Goal: Check status: Check status

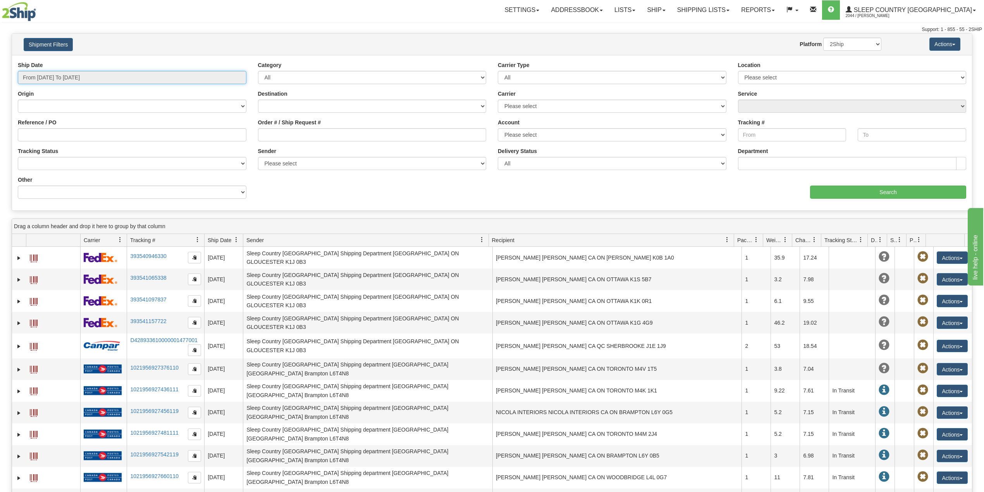
click at [91, 71] on input "From 09/23/2025 To 09/24/2025" at bounding box center [132, 77] width 228 height 13
click at [96, 71] on input "From 09/23/2025 To 09/24/2025" at bounding box center [132, 77] width 228 height 13
click at [97, 76] on input "From 09/23/2025 To 09/24/2025" at bounding box center [132, 77] width 228 height 13
click at [53, 133] on li "Last 30 Days" at bounding box center [52, 133] width 62 height 10
type input "From 08/26/2025 To 09/24/2025"
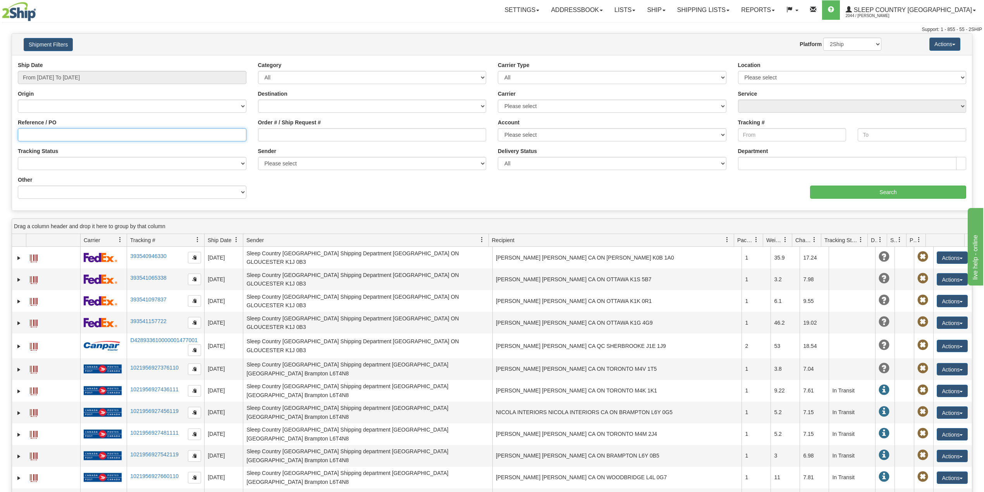
click at [54, 133] on input "Reference / PO" at bounding box center [132, 134] width 228 height 13
paste input "9000I112016"
click at [849, 188] on input "Search" at bounding box center [888, 192] width 156 height 13
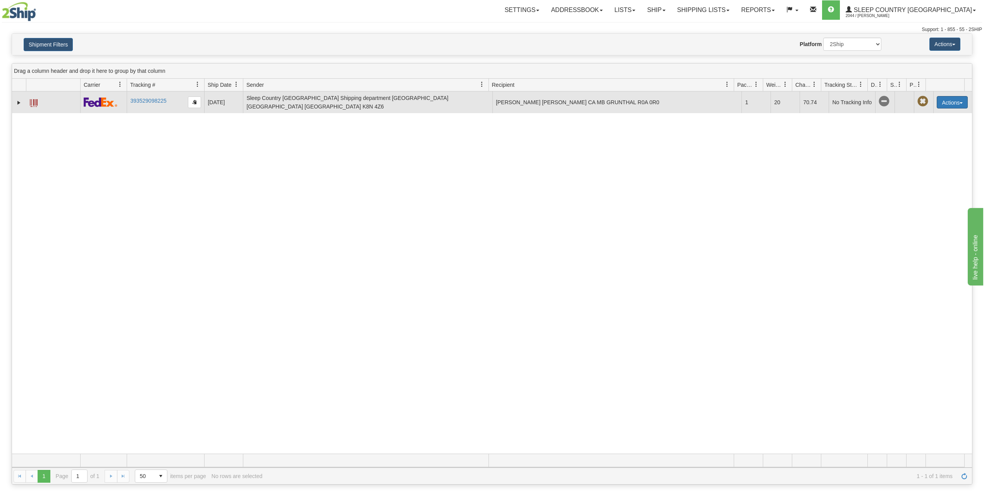
click at [944, 103] on button "Actions" at bounding box center [951, 102] width 31 height 12
click at [16, 105] on link "Expand" at bounding box center [19, 103] width 8 height 8
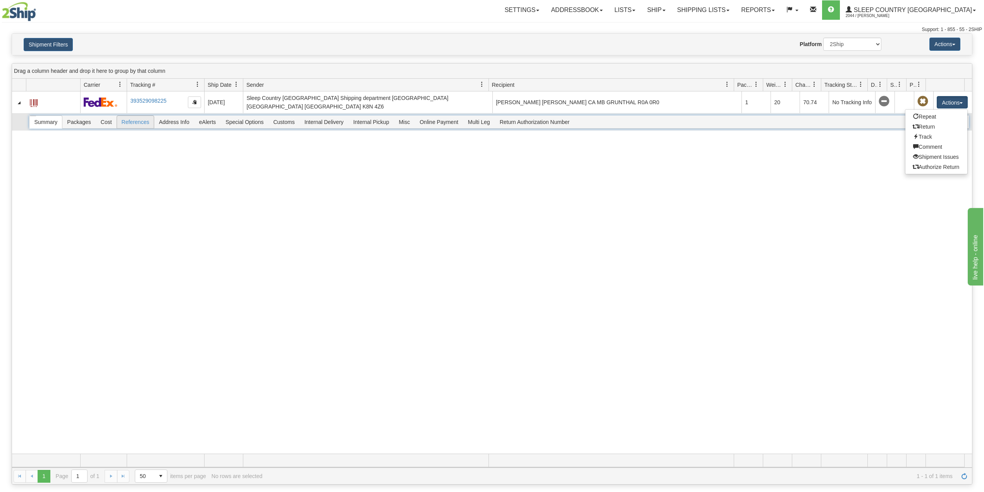
click at [129, 124] on span "References" at bounding box center [135, 122] width 37 height 12
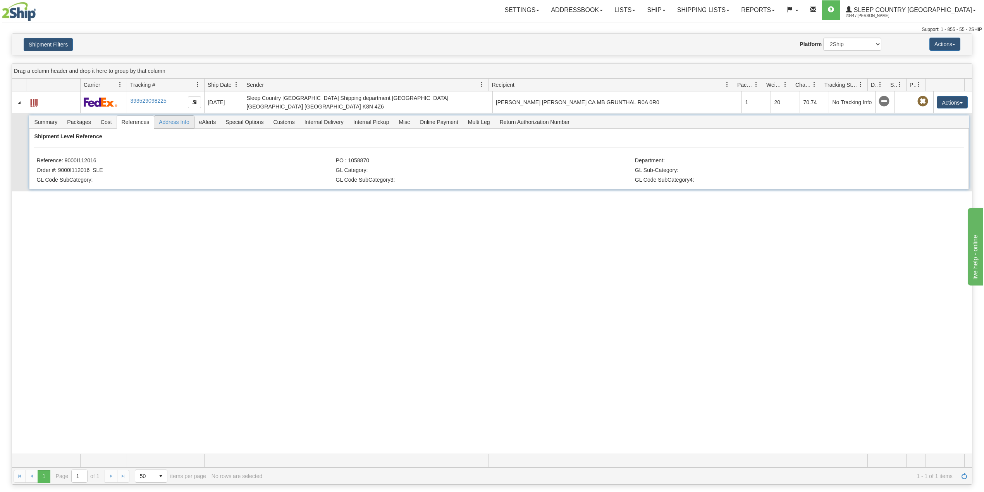
click at [183, 125] on span "Address Info" at bounding box center [174, 122] width 40 height 12
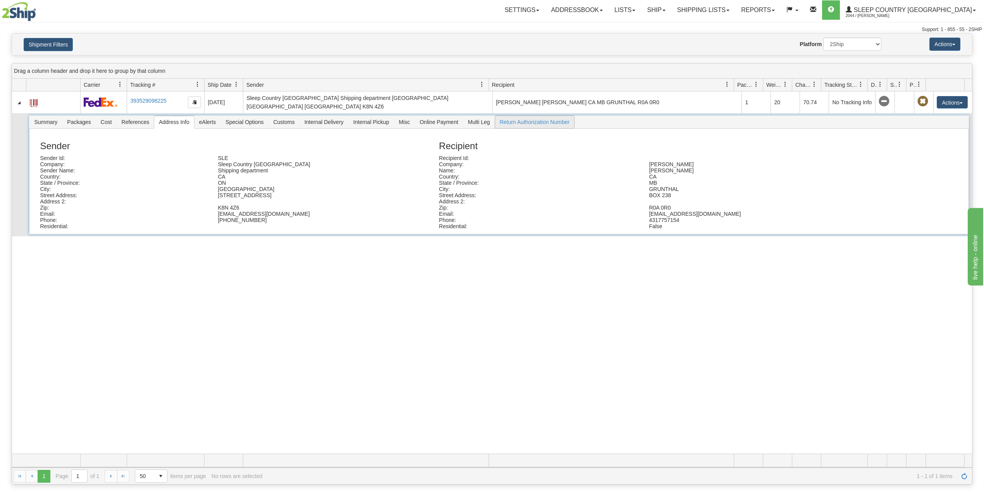
click at [535, 126] on span "Return Authorization Number" at bounding box center [534, 122] width 79 height 12
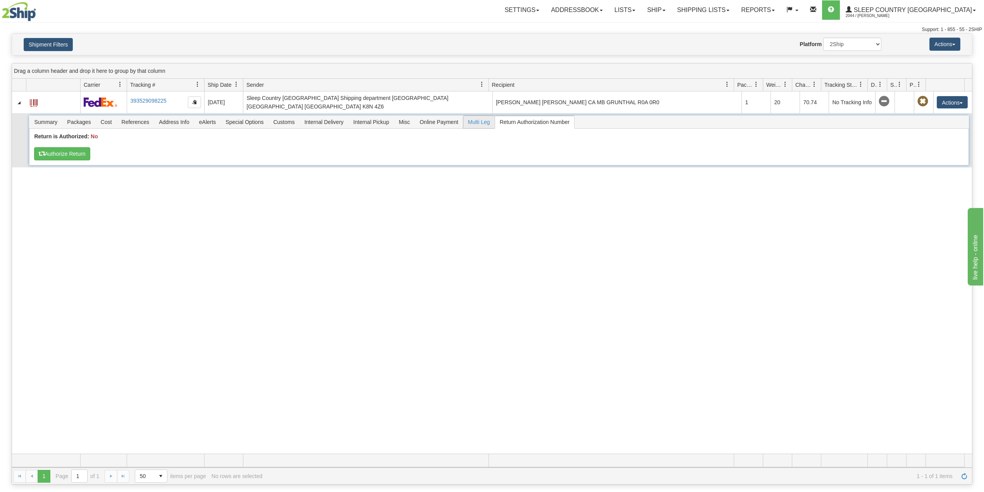
click at [476, 125] on span "Multi Leg" at bounding box center [478, 122] width 31 height 12
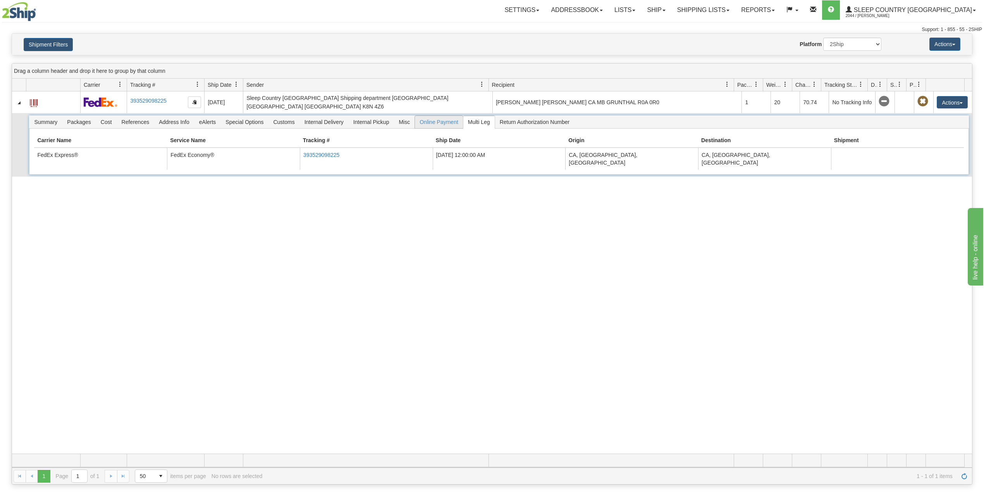
click at [452, 124] on span "Online Payment" at bounding box center [439, 122] width 48 height 12
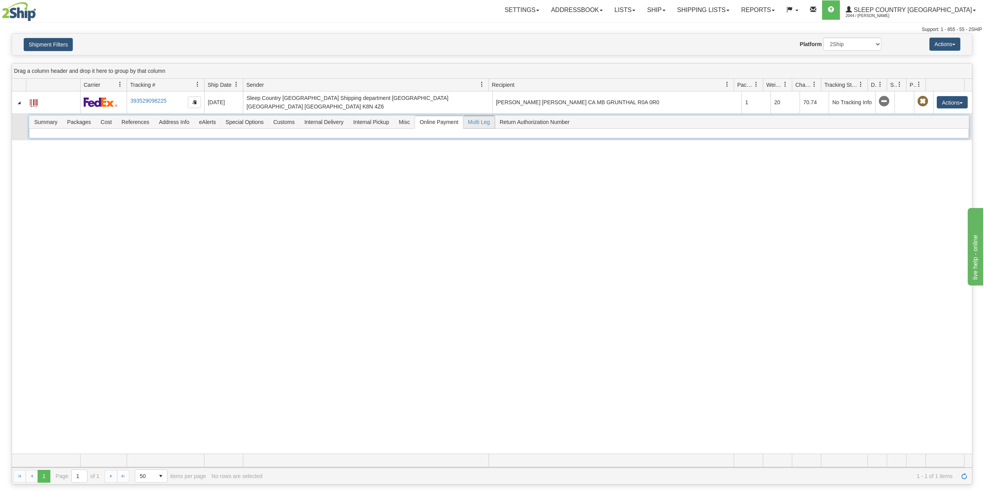
click at [493, 123] on span "Multi Leg" at bounding box center [478, 122] width 31 height 12
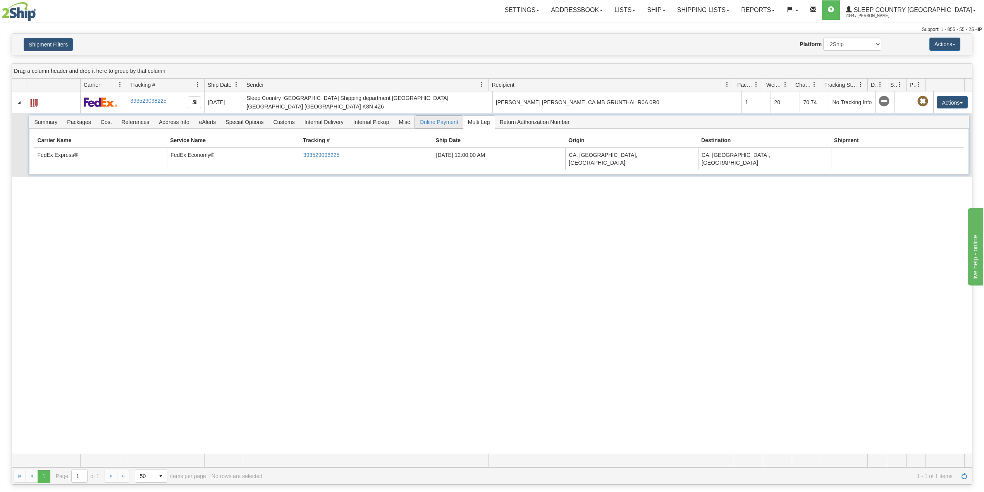
click at [440, 122] on span "Online Payment" at bounding box center [439, 122] width 48 height 12
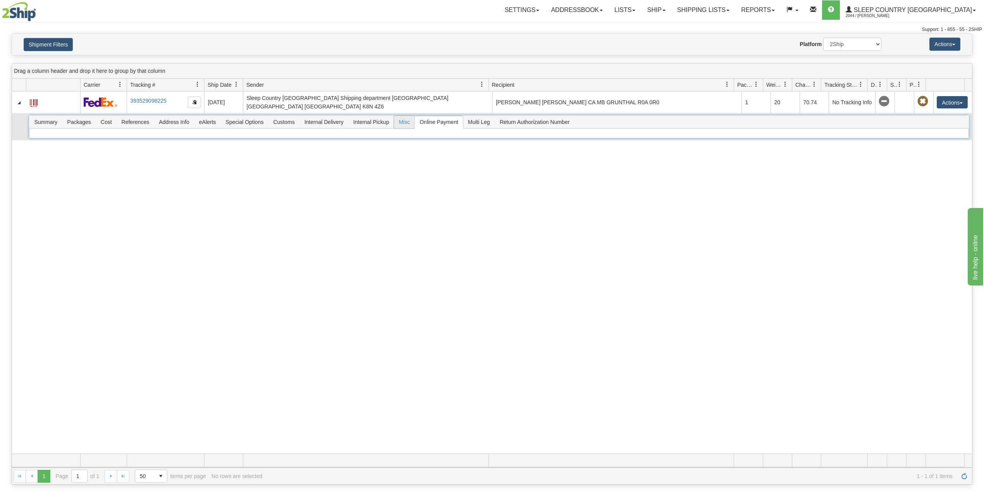
click at [399, 120] on span "Misc" at bounding box center [404, 122] width 21 height 12
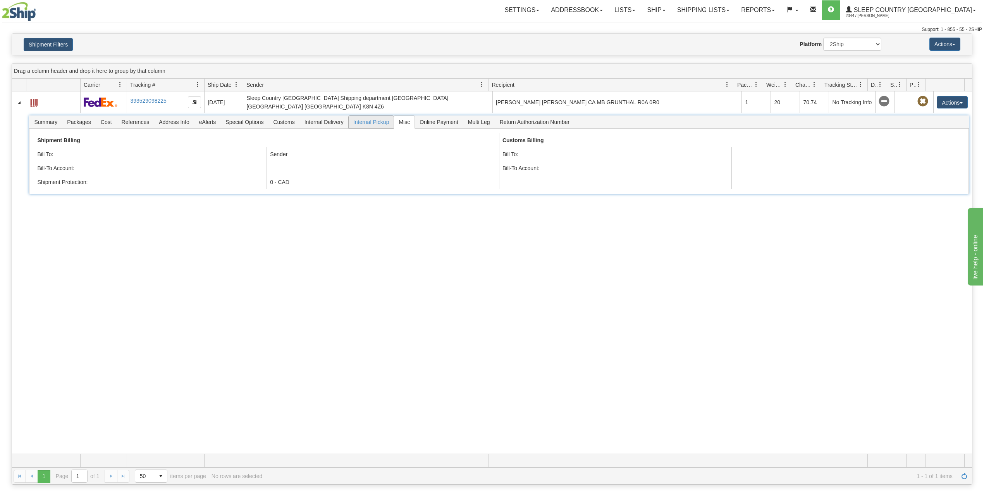
click at [374, 125] on span "Internal Pickup" at bounding box center [371, 122] width 45 height 12
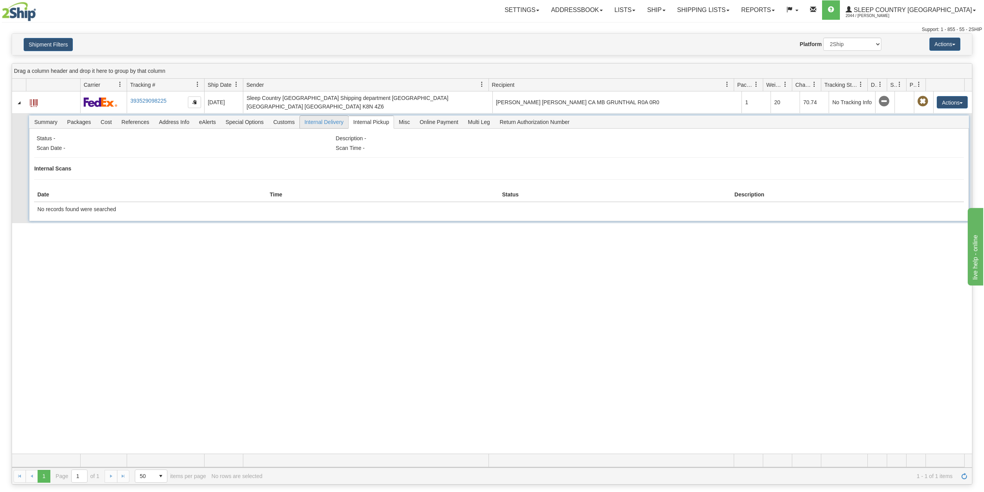
click at [330, 122] on span "Internal Delivery" at bounding box center [324, 122] width 48 height 12
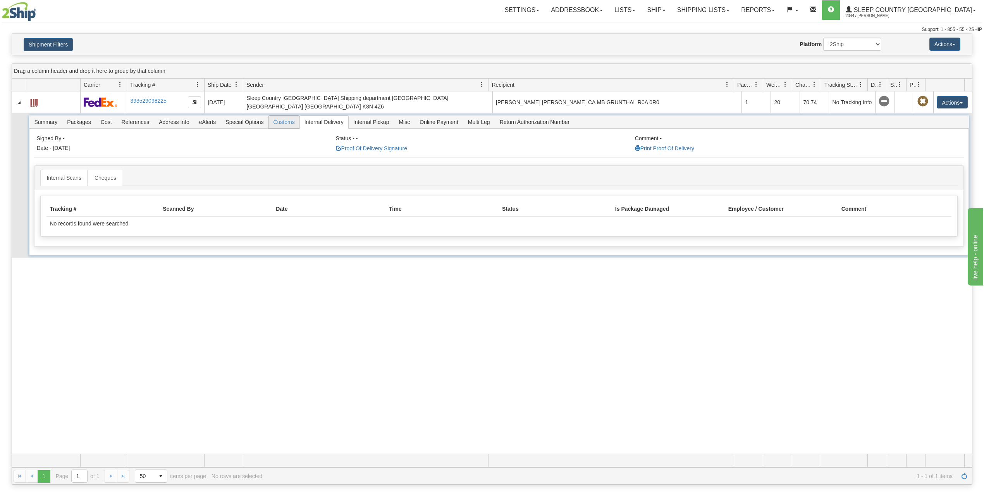
click at [273, 123] on span "Customs" at bounding box center [283, 122] width 31 height 12
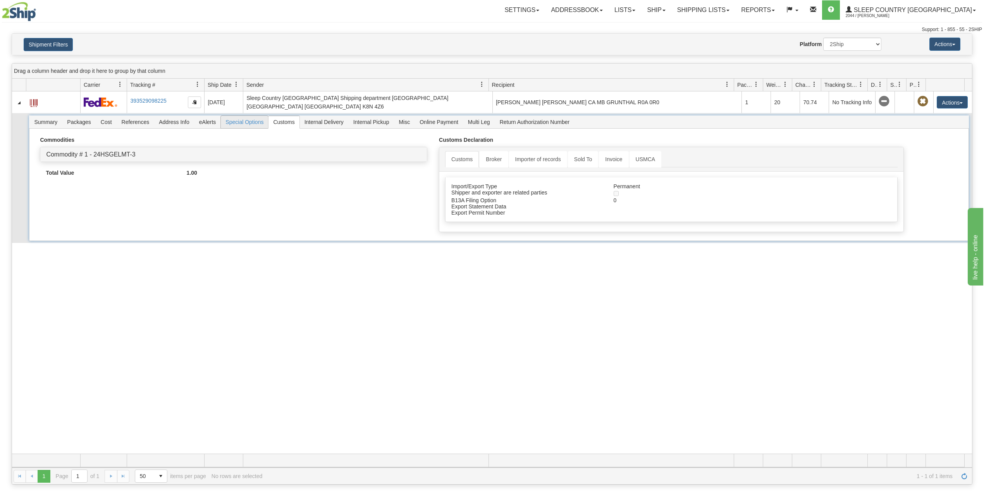
click at [247, 123] on span "Special Options" at bounding box center [244, 122] width 47 height 12
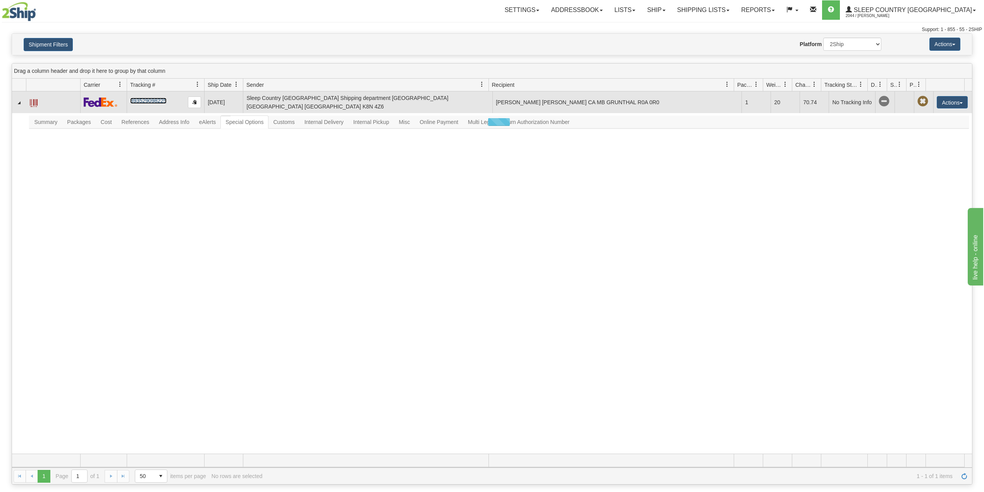
click at [143, 100] on link "393529098225" at bounding box center [148, 101] width 36 height 6
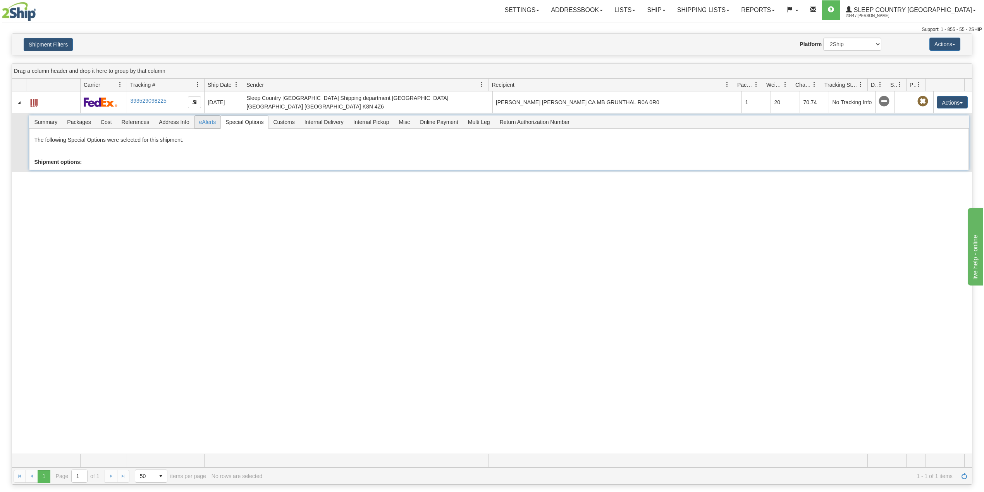
click at [208, 122] on span "eAlerts" at bounding box center [207, 122] width 26 height 12
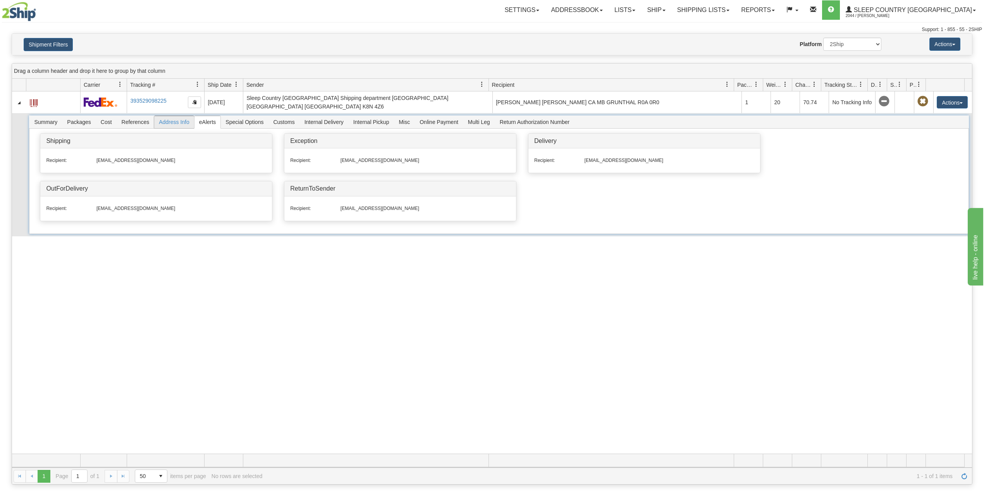
click at [167, 127] on span "Address Info" at bounding box center [174, 122] width 40 height 12
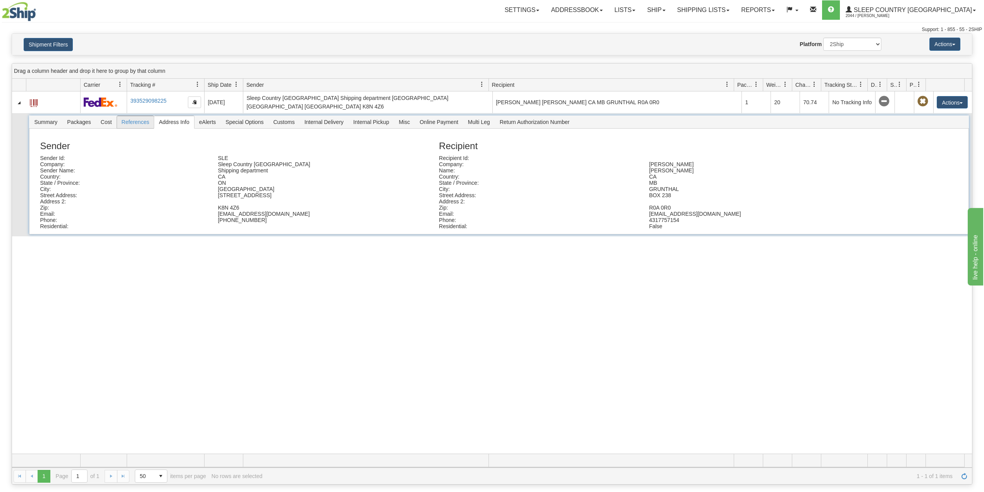
click at [138, 122] on span "References" at bounding box center [135, 122] width 37 height 12
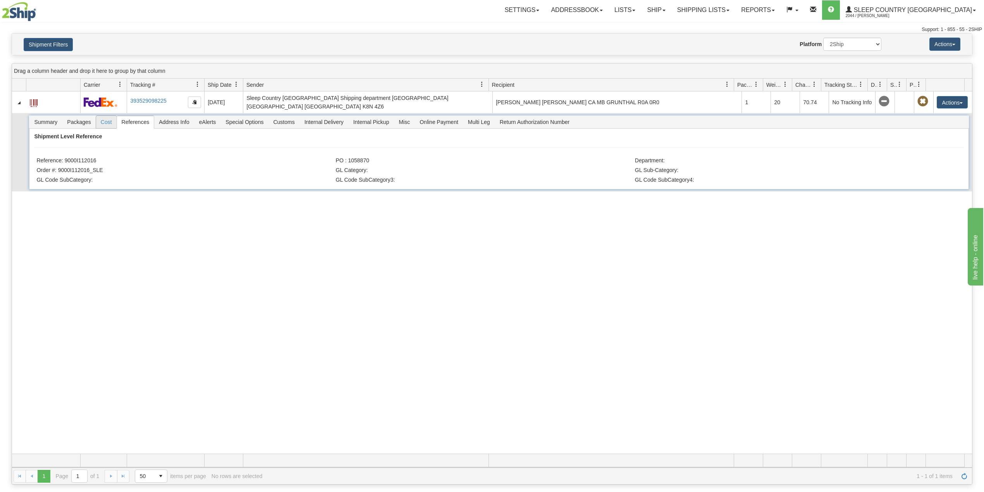
click at [101, 125] on span "Cost" at bounding box center [106, 122] width 21 height 12
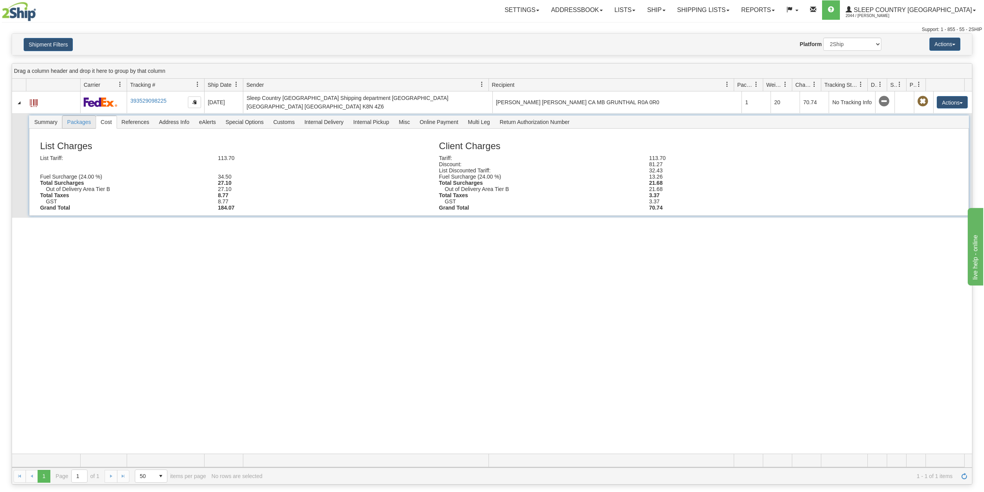
click at [76, 125] on span "Packages" at bounding box center [78, 122] width 33 height 12
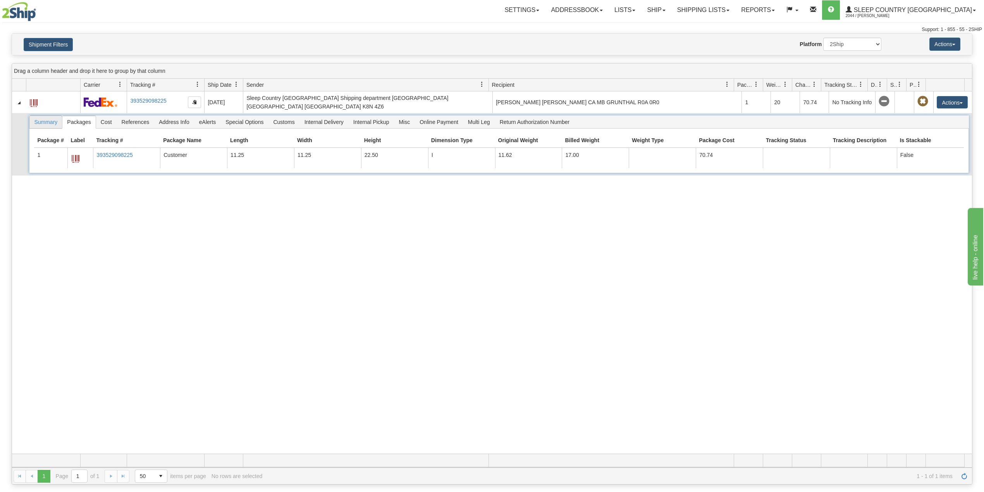
click at [47, 123] on span "Summary" at bounding box center [45, 122] width 33 height 12
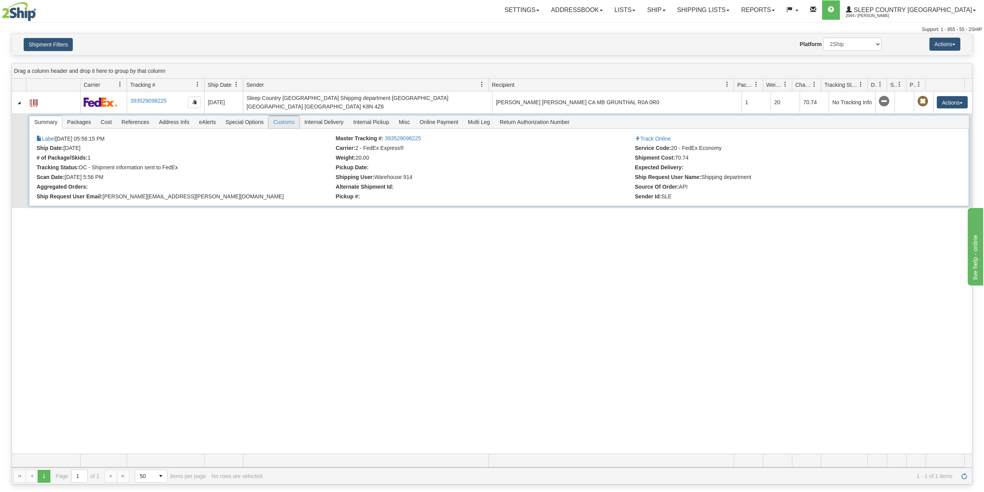
click at [287, 123] on span "Customs" at bounding box center [283, 122] width 31 height 12
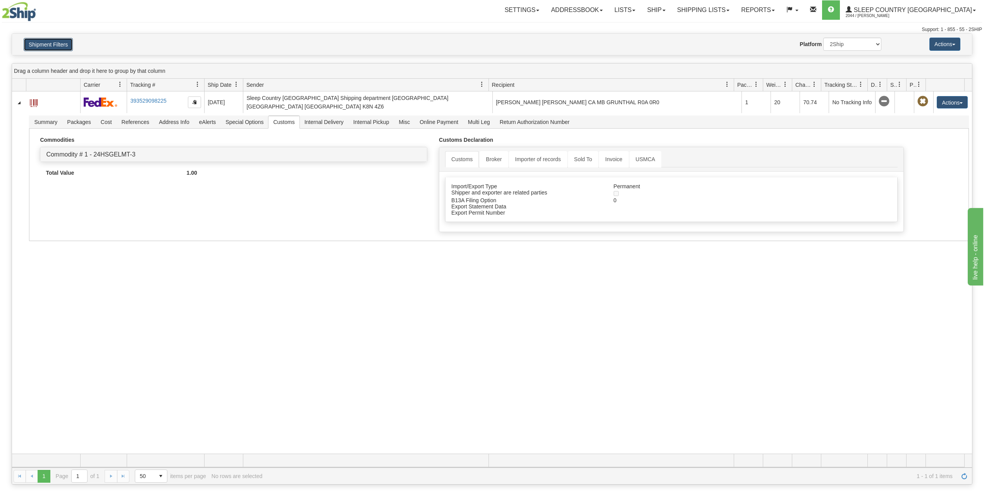
click at [67, 41] on button "Shipment Filters" at bounding box center [48, 44] width 49 height 13
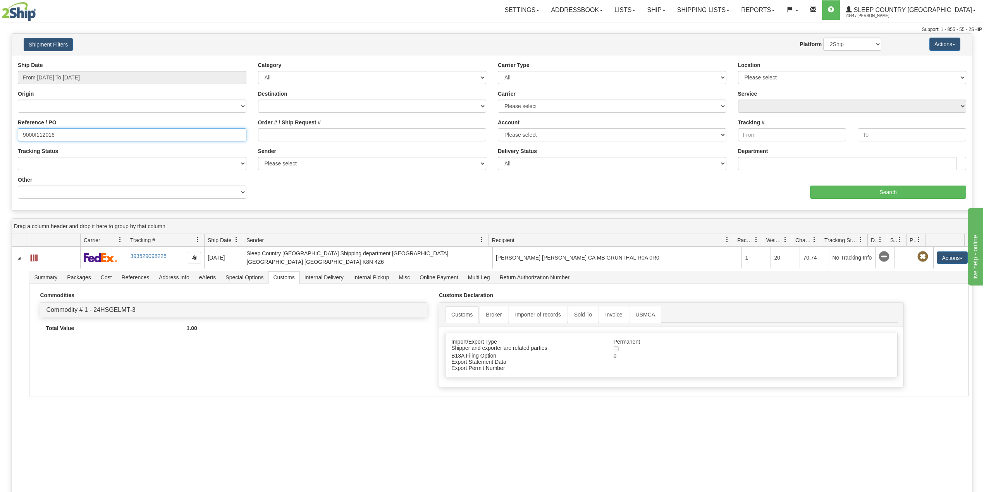
click at [46, 135] on input "9000I112016" at bounding box center [132, 134] width 228 height 13
paste input "097140"
type input "9000I097140"
click at [843, 192] on input "Search" at bounding box center [888, 192] width 156 height 13
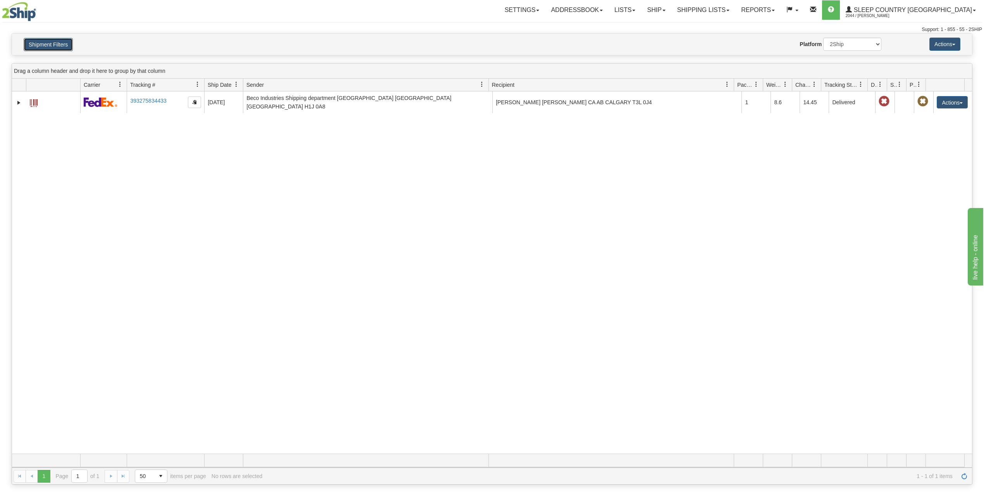
drag, startPoint x: 49, startPoint y: 41, endPoint x: 50, endPoint y: 49, distance: 7.9
click at [49, 41] on button "Shipment Filters" at bounding box center [48, 44] width 49 height 13
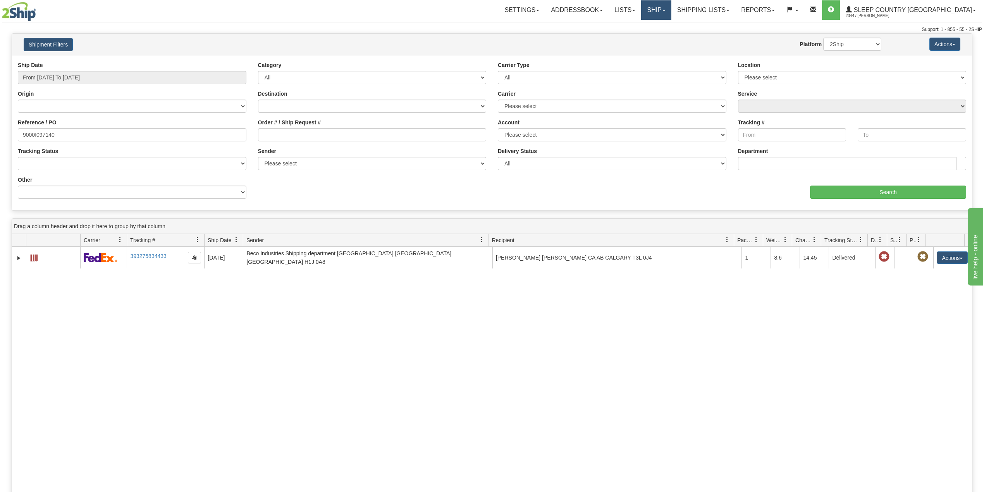
click at [671, 3] on link "Ship" at bounding box center [656, 9] width 30 height 19
click at [663, 34] on span "OnHold / Order Queue" at bounding box center [635, 37] width 55 height 6
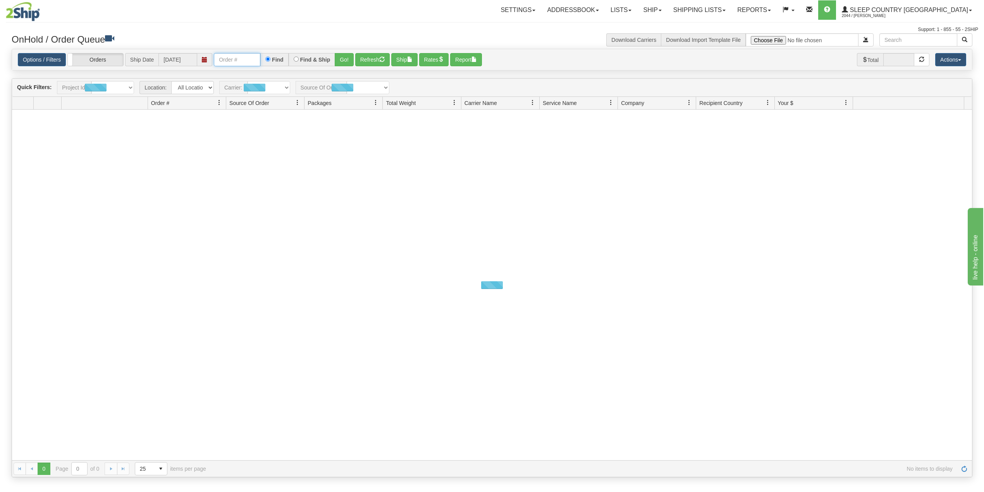
click at [242, 62] on input "text" at bounding box center [237, 59] width 46 height 13
paste input "9000I107268"
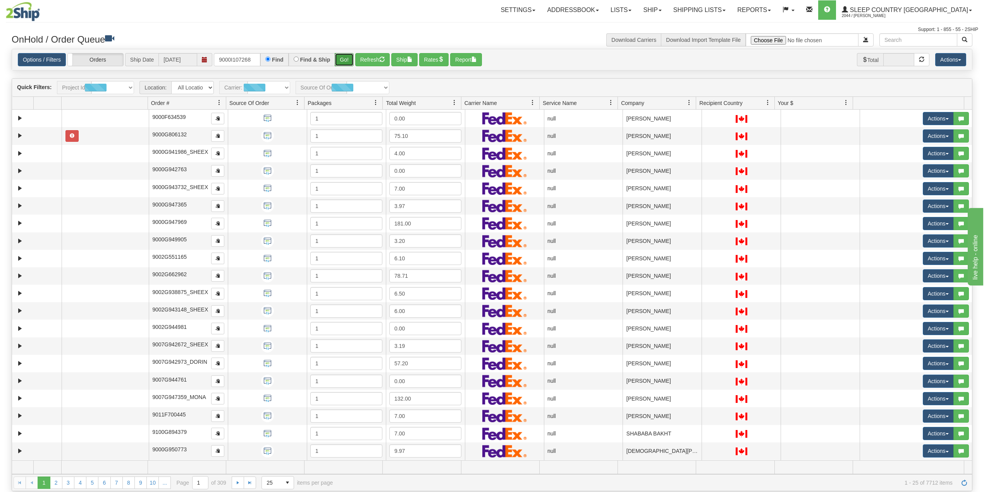
click at [344, 58] on button "Go!" at bounding box center [344, 59] width 19 height 13
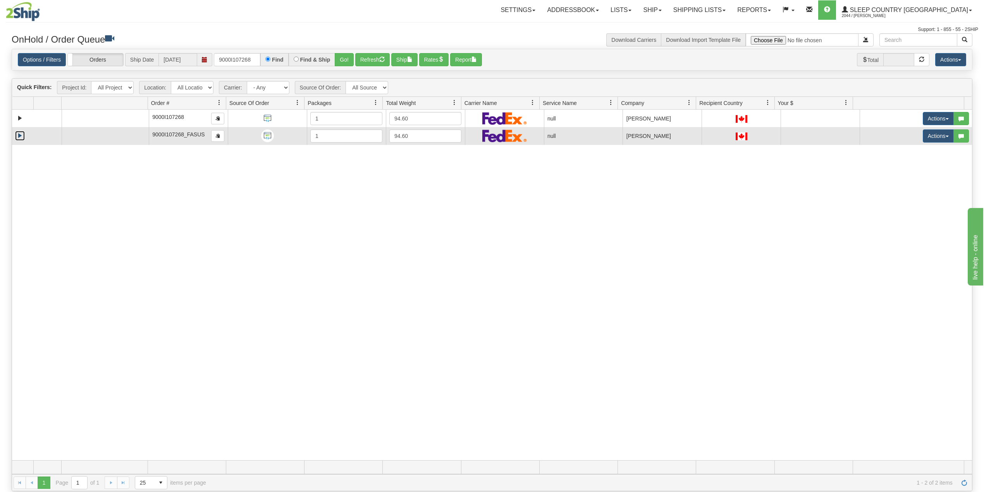
click at [19, 136] on link "Expand" at bounding box center [20, 136] width 10 height 10
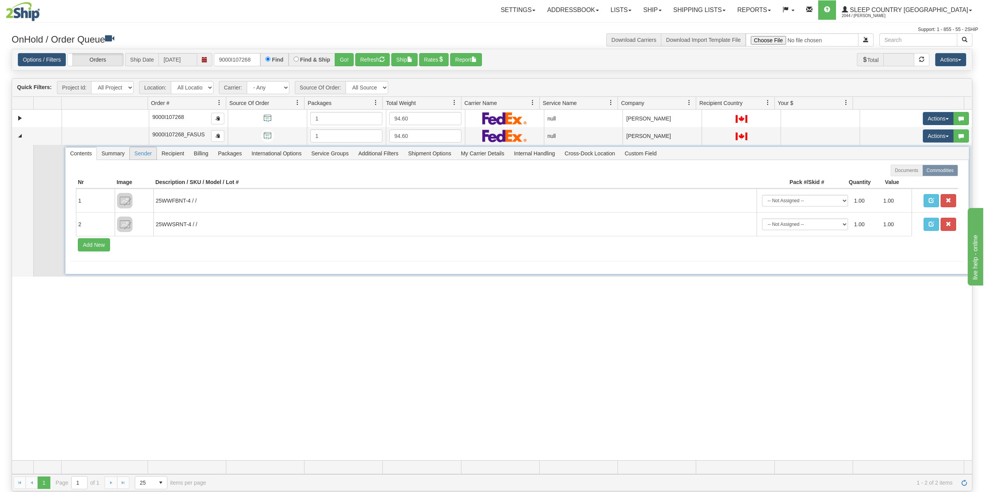
click at [147, 155] on span "Sender" at bounding box center [143, 153] width 27 height 12
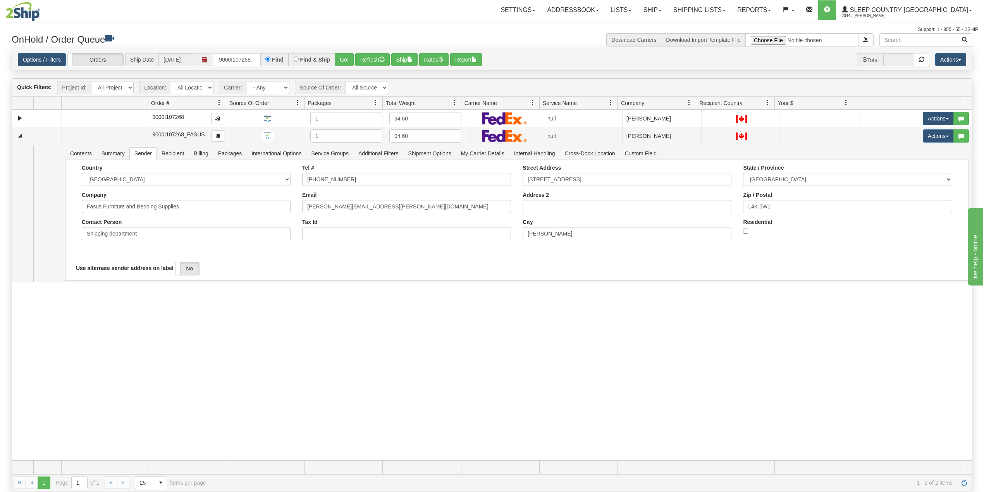
click at [152, 352] on div "31645349 91 91192969 0 9000I107268 1 94.60 null Shipping department Sleep Count…" at bounding box center [492, 285] width 960 height 350
click at [245, 56] on input "9000I107268" at bounding box center [237, 59] width 46 height 13
paste input "10107"
type input "9000I110107"
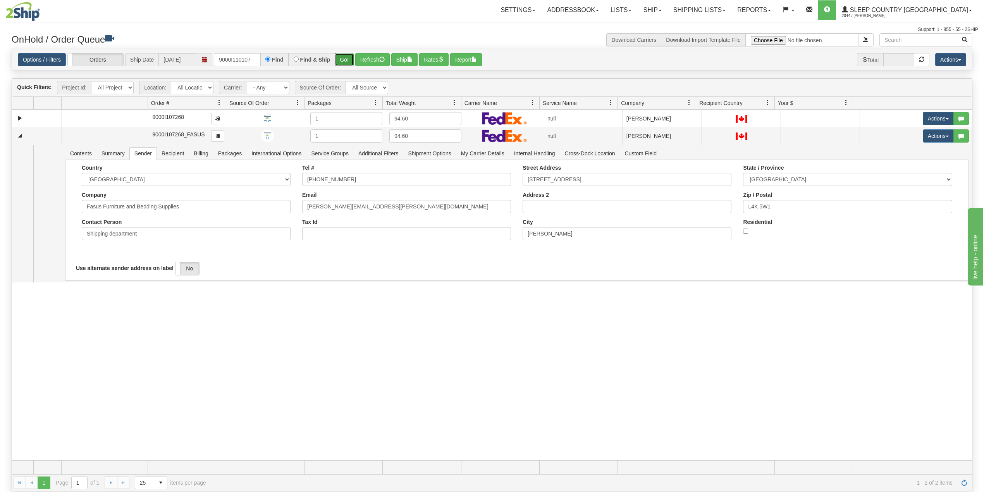
click at [343, 59] on button "Go!" at bounding box center [344, 59] width 19 height 13
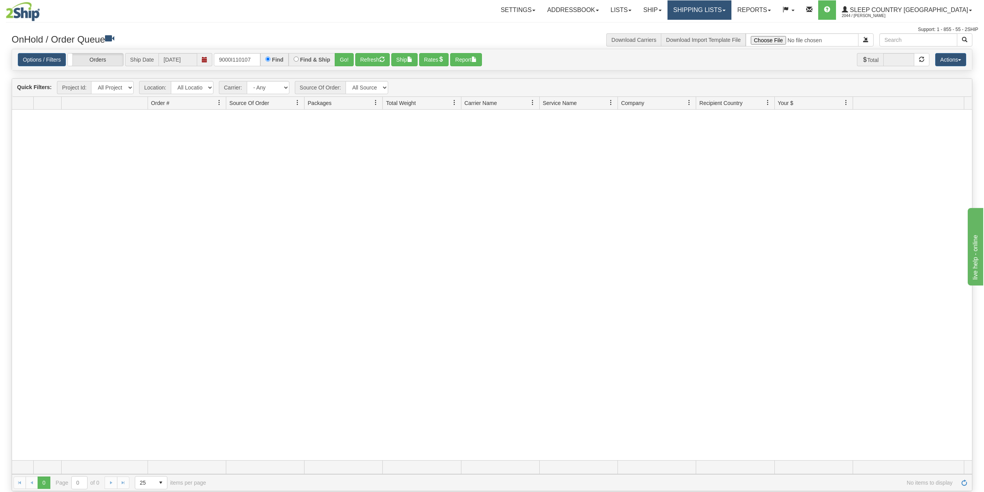
click at [731, 5] on link "Shipping lists" at bounding box center [699, 9] width 64 height 19
click at [723, 36] on span "Search Shipment History" at bounding box center [693, 37] width 60 height 6
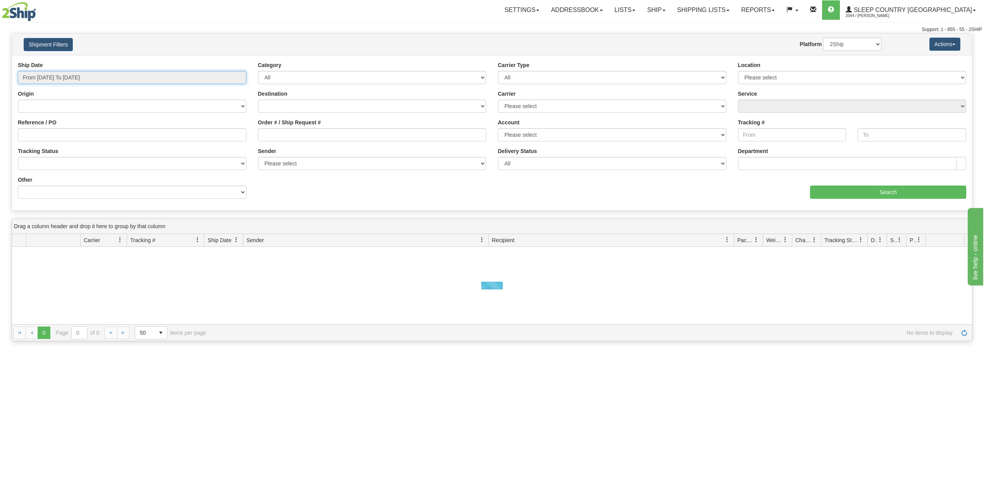
click at [84, 74] on input "From 09/23/2025 To 09/24/2025" at bounding box center [132, 77] width 228 height 13
click at [51, 135] on li "Last 30 Days" at bounding box center [52, 133] width 62 height 10
type input "From 08/26/2025 To 09/24/2025"
click at [53, 135] on input "Reference / PO" at bounding box center [132, 134] width 228 height 13
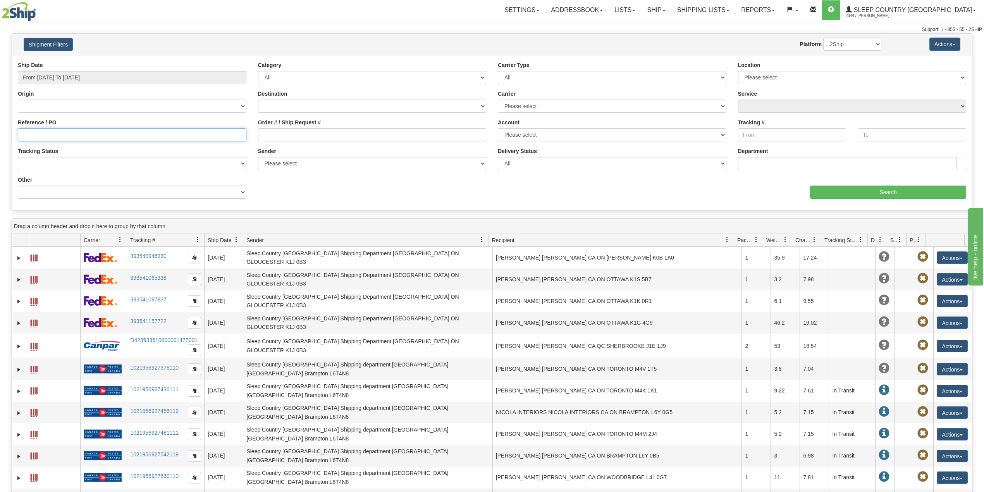
paste input "9000I110107"
click at [855, 198] on input "Search" at bounding box center [888, 192] width 156 height 13
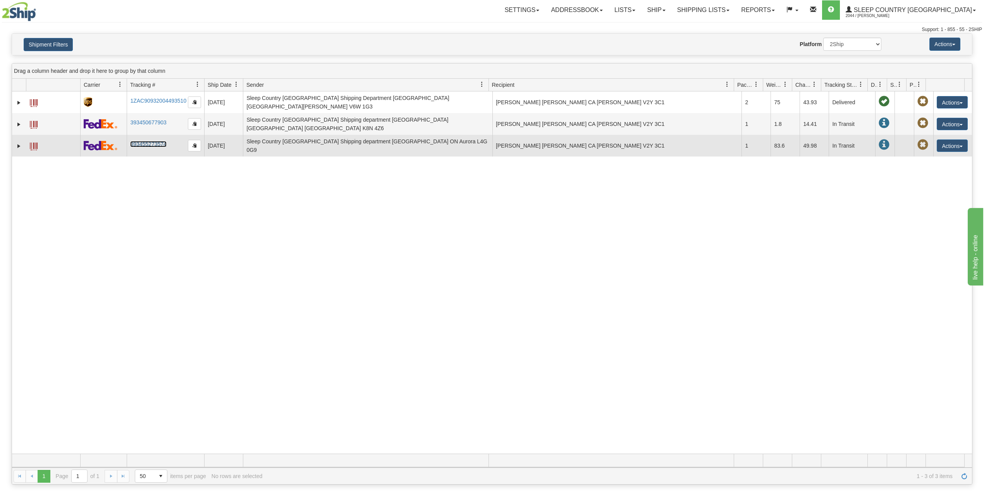
click at [149, 141] on link "393455273574" at bounding box center [148, 144] width 36 height 6
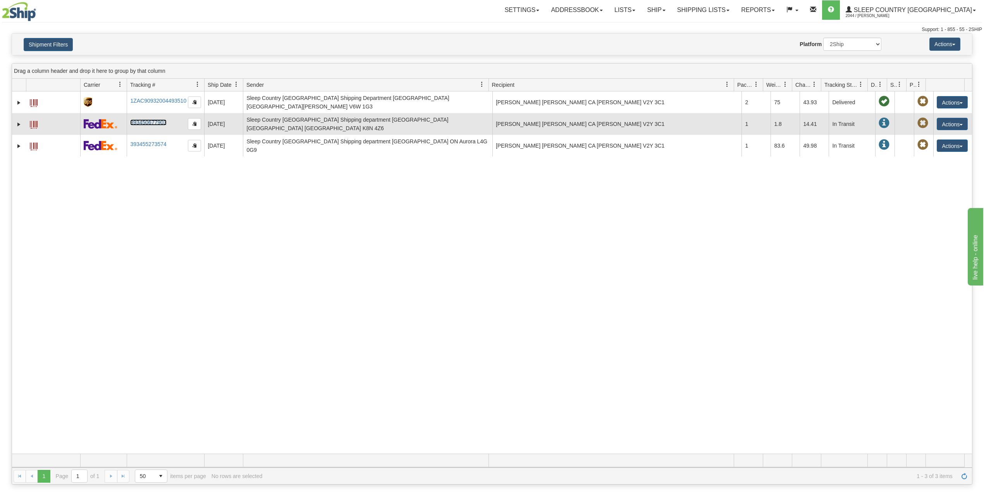
click at [155, 119] on link "393450677903" at bounding box center [148, 122] width 36 height 6
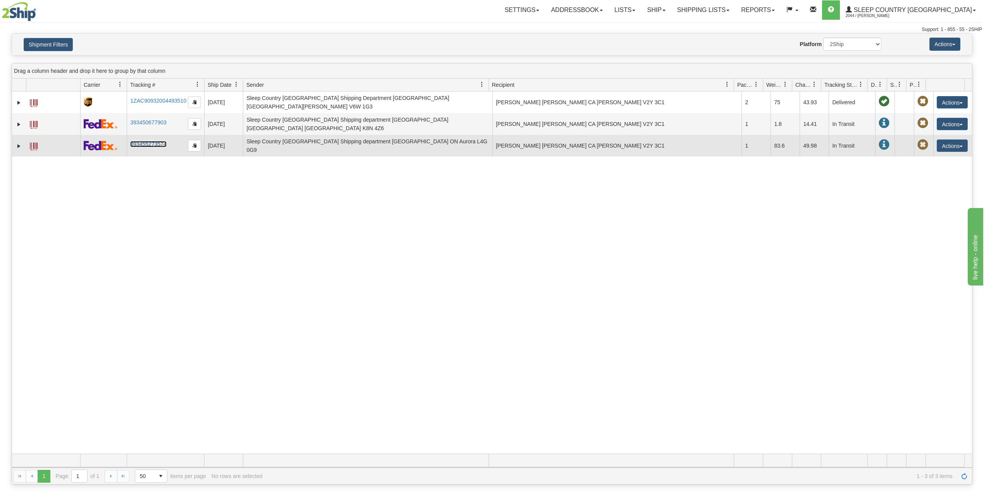
click at [157, 141] on link "393455273574" at bounding box center [148, 144] width 36 height 6
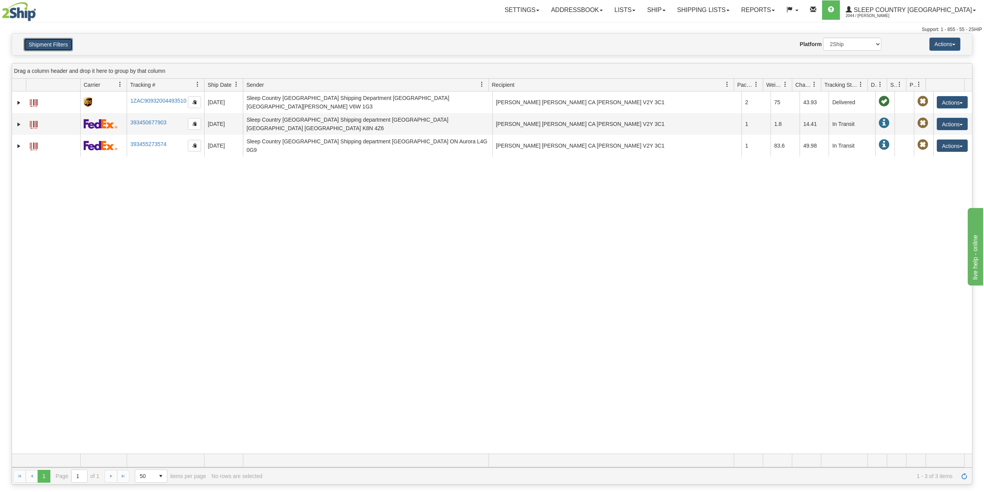
click at [52, 44] on button "Shipment Filters" at bounding box center [48, 44] width 49 height 13
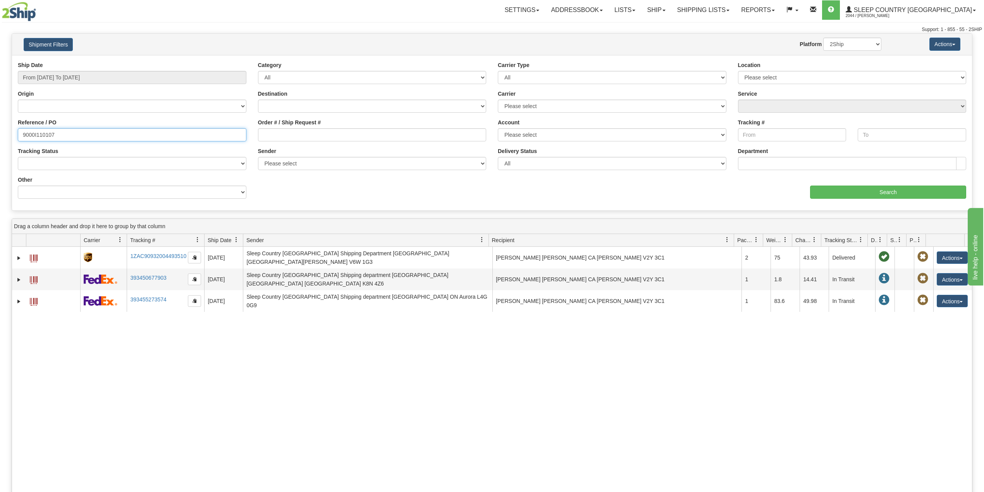
click at [36, 136] on input "9000I110107" at bounding box center [132, 134] width 228 height 13
paste input "2I095983"
click at [874, 188] on input "Search" at bounding box center [888, 192] width 156 height 13
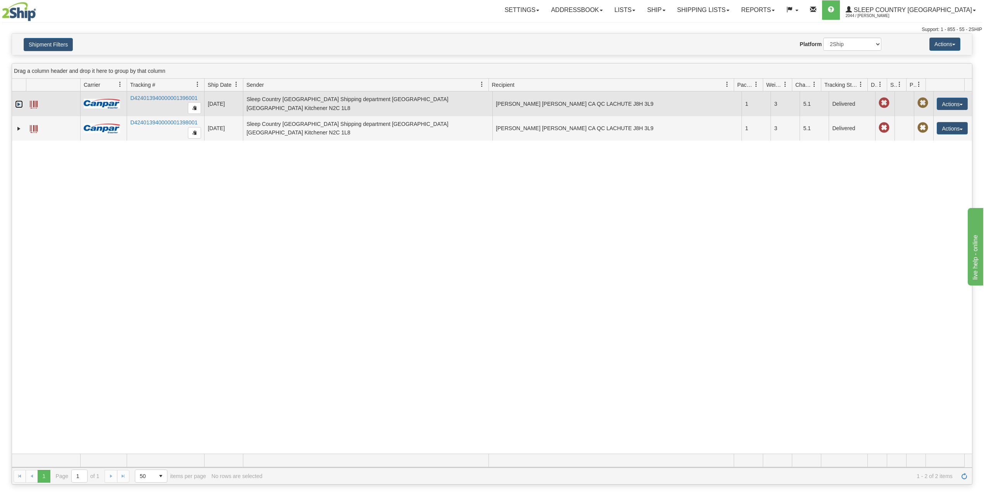
click at [17, 106] on link "Expand" at bounding box center [19, 104] width 8 height 8
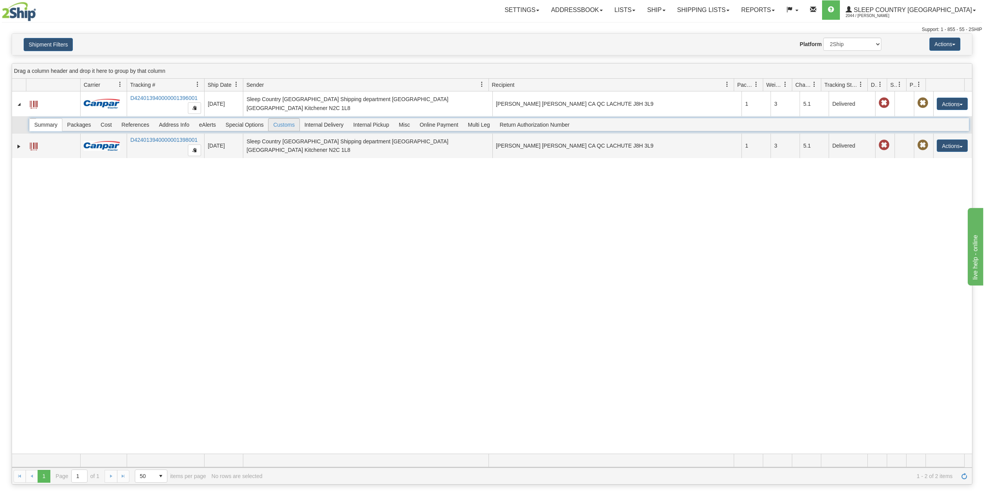
click at [285, 129] on span "Customs" at bounding box center [283, 125] width 31 height 12
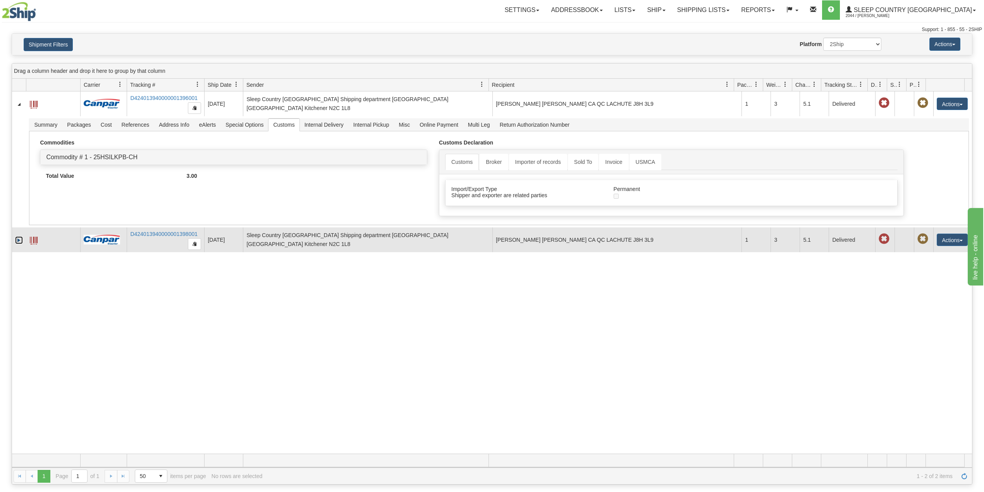
click at [17, 243] on link "Expand" at bounding box center [19, 240] width 8 height 8
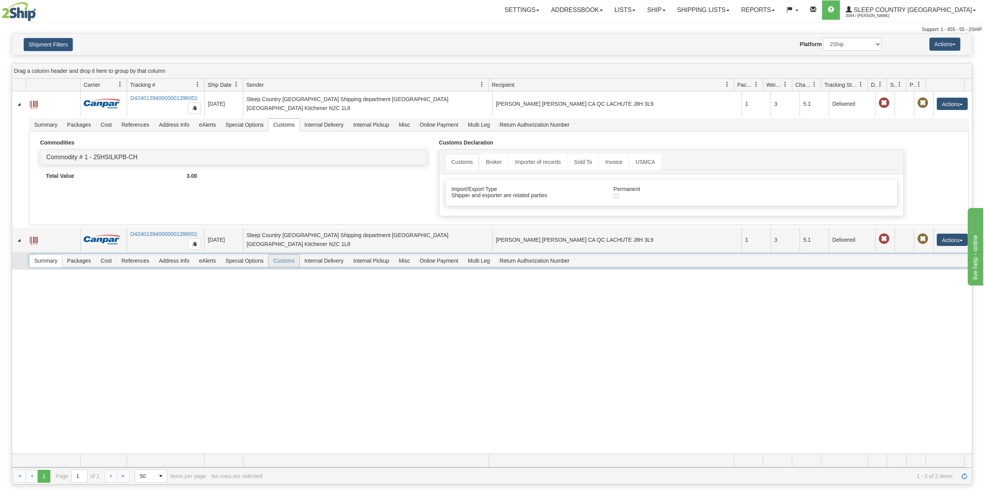
click at [284, 263] on span "Customs" at bounding box center [283, 260] width 31 height 12
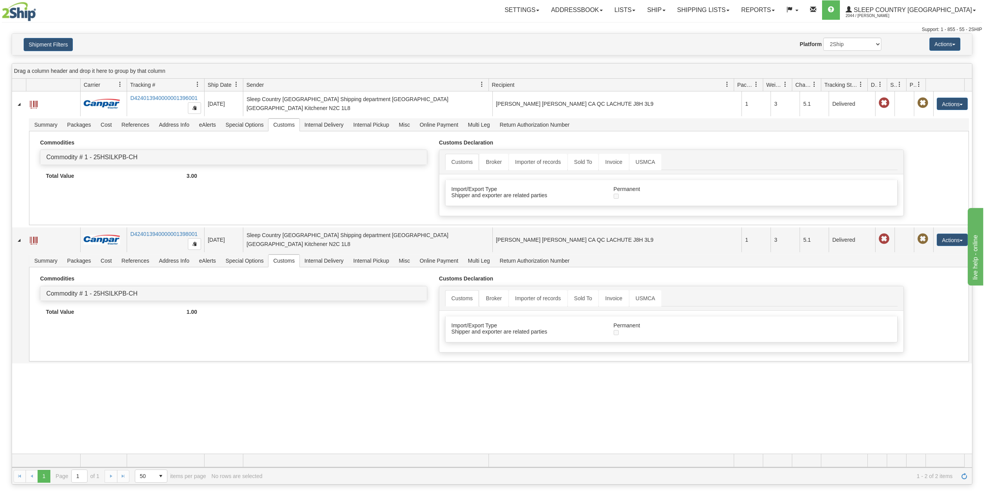
click at [299, 404] on div "31619543 2044 D424013940000001396001 09/18/2025 09/18/2025 11:03:35 AM Sleep Co…" at bounding box center [492, 272] width 960 height 362
click at [57, 44] on button "Shipment Filters" at bounding box center [48, 44] width 49 height 13
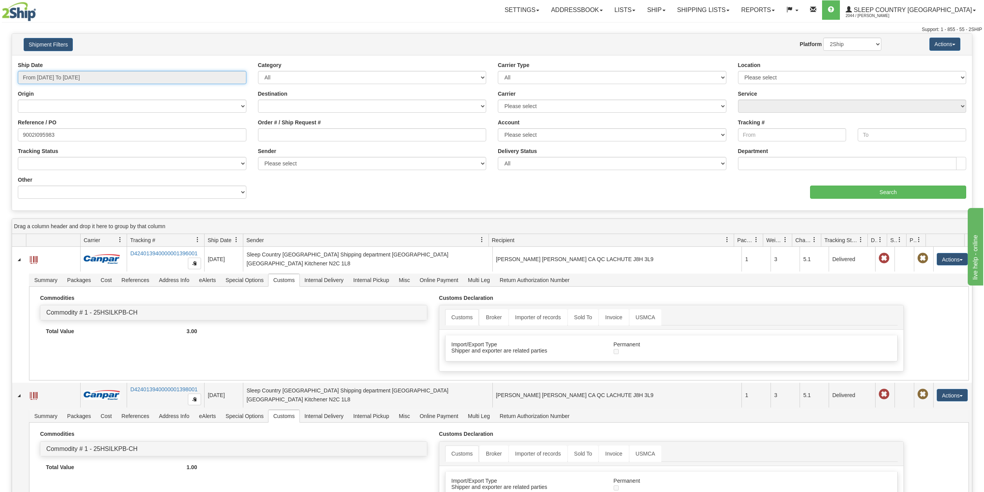
click at [68, 80] on input "From 08/26/2025 To 09/24/2025" at bounding box center [132, 77] width 228 height 13
click at [53, 135] on li "Last 30 Days" at bounding box center [52, 133] width 62 height 10
click at [34, 137] on input "9002I095983" at bounding box center [132, 134] width 228 height 13
paste input "0I103314"
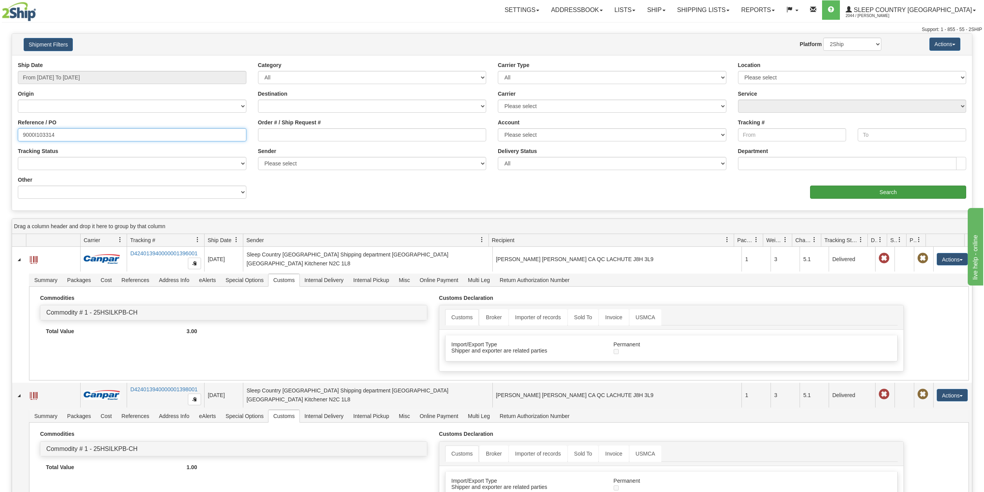
type input "9000I103314"
click at [875, 188] on input "Search" at bounding box center [888, 192] width 156 height 13
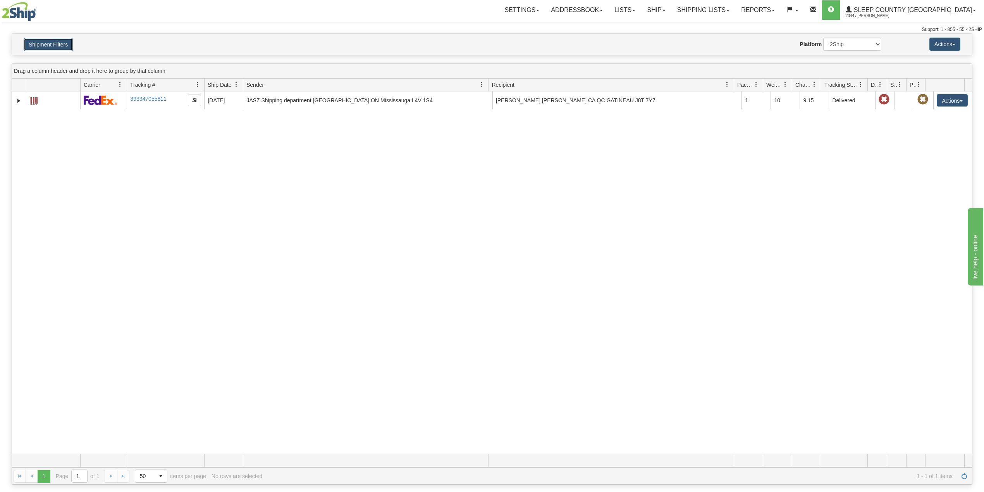
click at [50, 44] on button "Shipment Filters" at bounding box center [48, 44] width 49 height 13
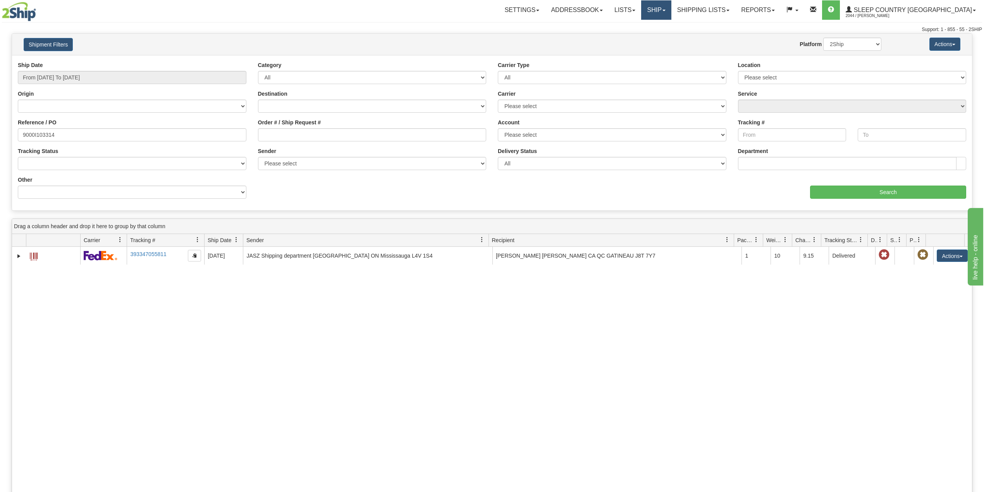
click at [671, 10] on link "Ship" at bounding box center [656, 9] width 30 height 19
click at [663, 38] on span "OnHold / Order Queue" at bounding box center [635, 37] width 55 height 6
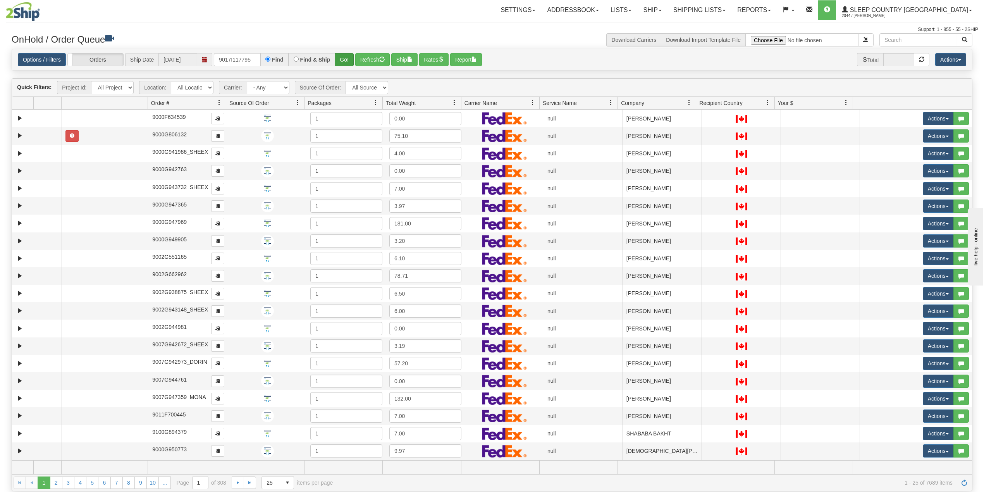
type input "9017I117795"
click at [345, 57] on button "Go!" at bounding box center [344, 59] width 19 height 13
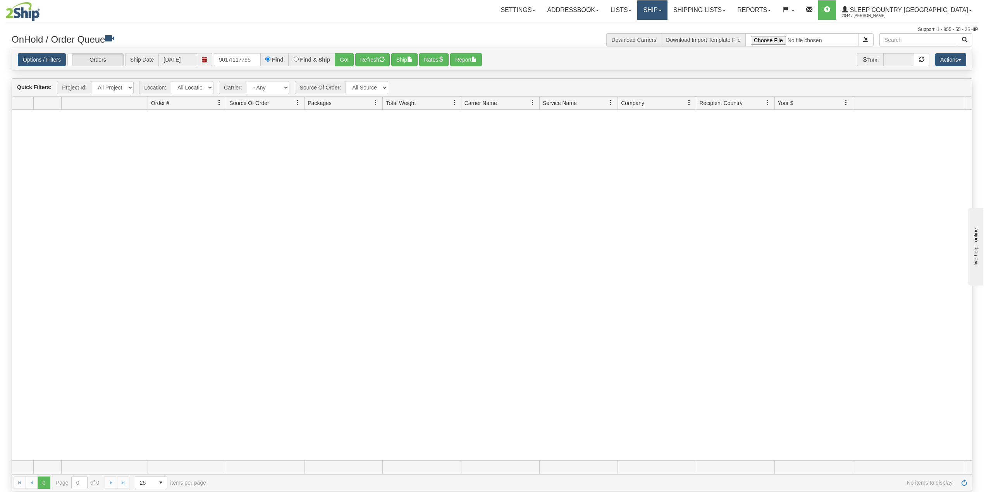
click at [667, 11] on link "Ship" at bounding box center [652, 9] width 30 height 19
click at [256, 58] on input "9017I117795" at bounding box center [237, 59] width 46 height 13
click at [345, 56] on button "Go!" at bounding box center [344, 59] width 19 height 13
click at [731, 7] on link "Shipping lists" at bounding box center [699, 9] width 64 height 19
click at [721, 36] on span "Search Shipment History" at bounding box center [693, 37] width 60 height 6
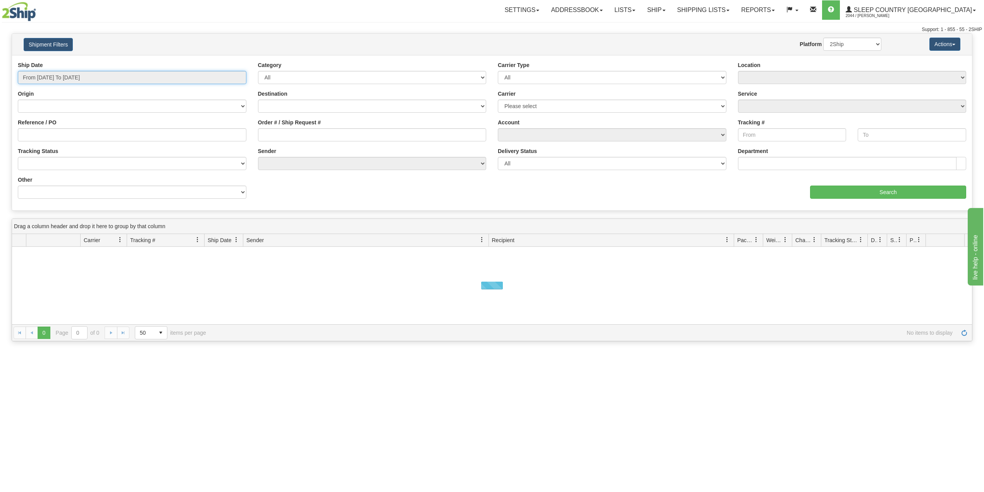
click at [50, 82] on input "From [DATE] To [DATE]" at bounding box center [132, 77] width 228 height 13
click at [43, 136] on li "Last 30 Days" at bounding box center [52, 133] width 62 height 10
type input "From [DATE] To [DATE]"
click at [43, 136] on input "Reference / PO" at bounding box center [132, 134] width 228 height 13
paste input "9017I117795"
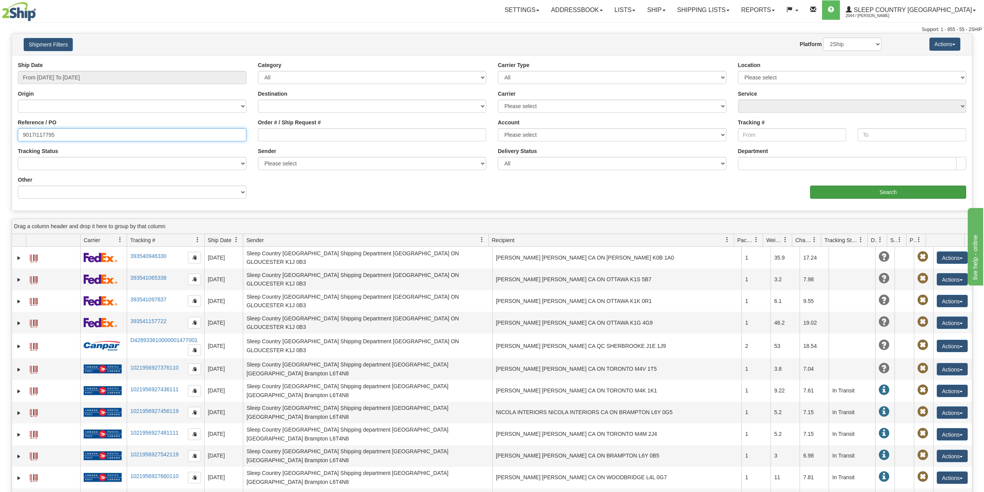
type input "9017I117795"
click at [863, 192] on input "Search" at bounding box center [888, 192] width 156 height 13
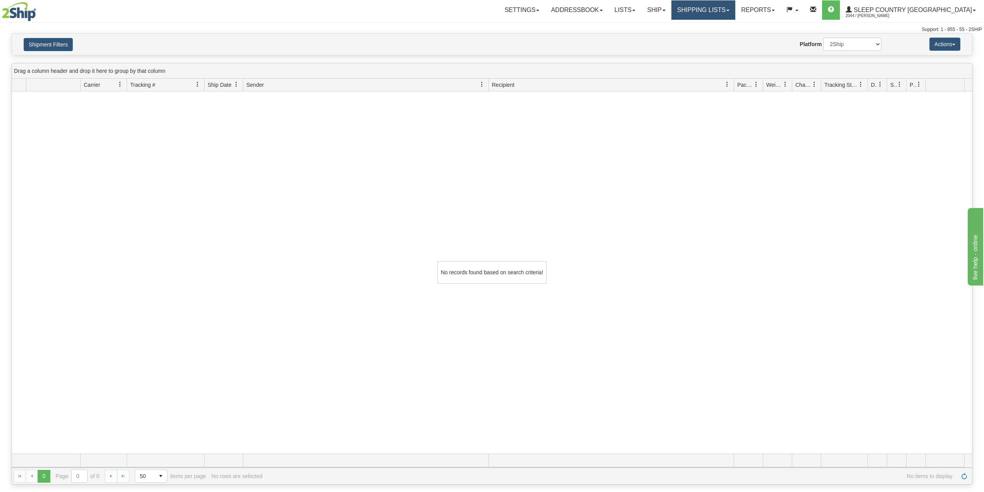
click at [735, 8] on link "Shipping lists" at bounding box center [703, 9] width 64 height 19
click at [712, 29] on span "Current Shipments" at bounding box center [689, 27] width 45 height 6
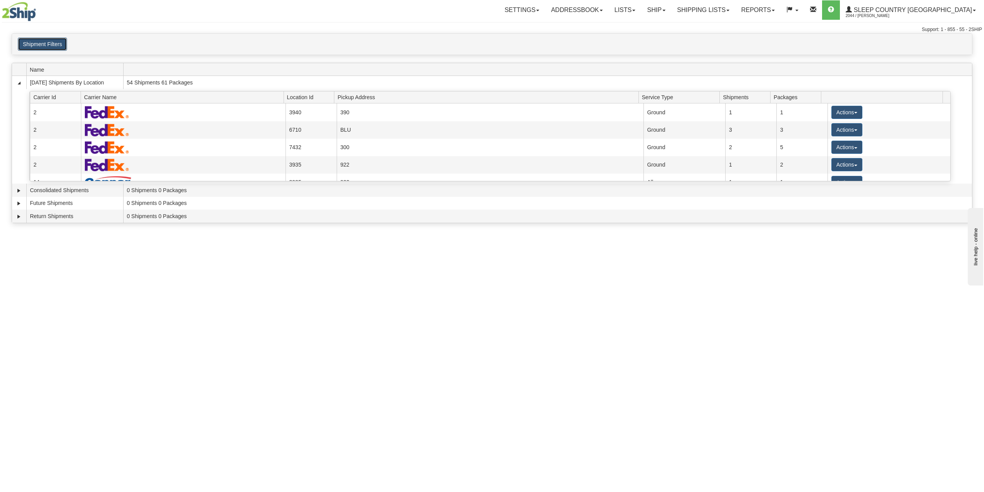
click at [47, 47] on button "Shipment Filters" at bounding box center [42, 44] width 49 height 13
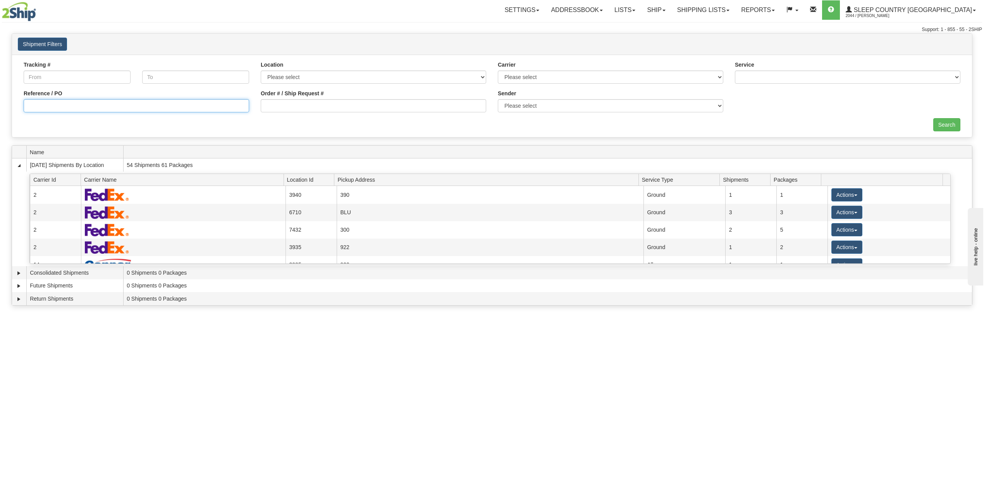
click at [56, 110] on input "Reference / PO" at bounding box center [136, 105] width 225 height 13
paste input "9017I117795"
type input "9017I117795"
click at [965, 120] on div "Search" at bounding box center [492, 124] width 948 height 13
click at [950, 126] on input "Search" at bounding box center [946, 124] width 27 height 13
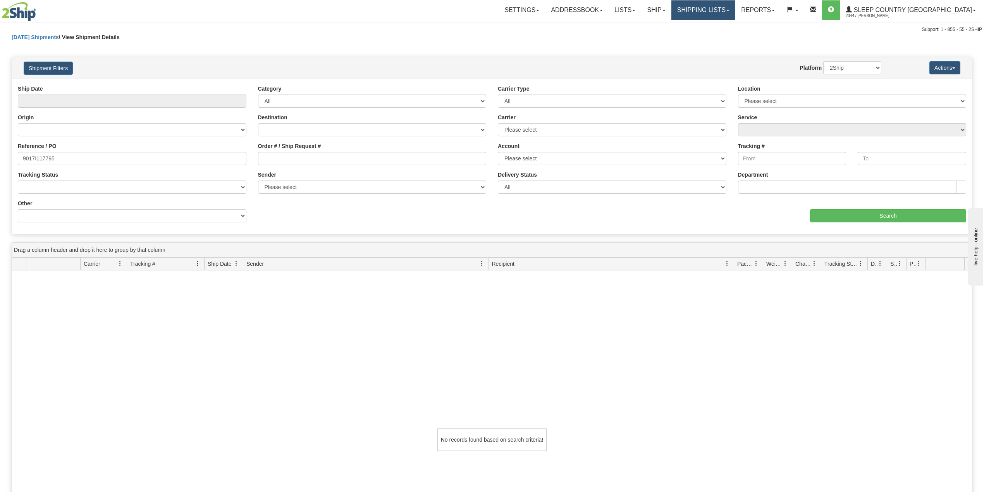
drag, startPoint x: 752, startPoint y: 3, endPoint x: 733, endPoint y: 27, distance: 30.3
click at [735, 5] on link "Shipping lists" at bounding box center [703, 9] width 64 height 19
drag, startPoint x: 727, startPoint y: 34, endPoint x: 701, endPoint y: 35, distance: 26.7
click at [727, 34] on span "Search Shipment History" at bounding box center [697, 37] width 60 height 6
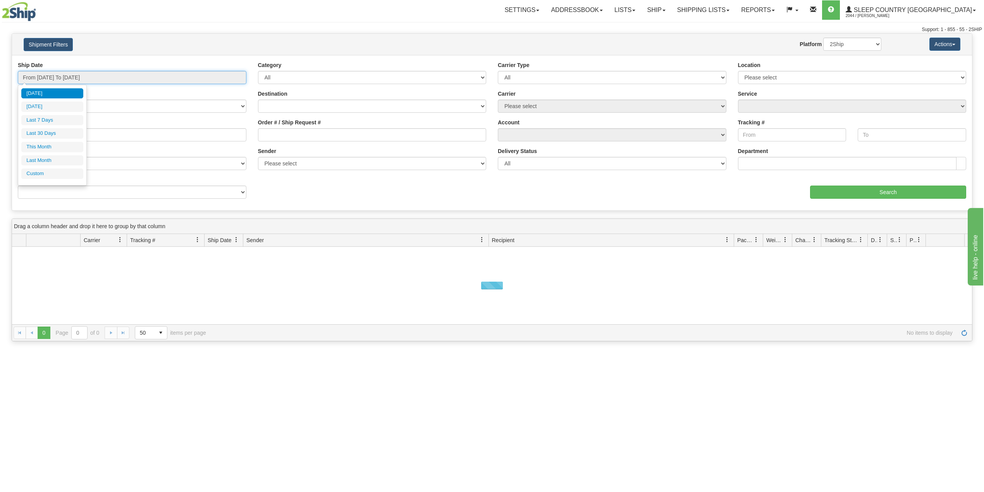
click at [82, 81] on input "From [DATE] To [DATE]" at bounding box center [132, 77] width 228 height 13
click at [59, 136] on li "Last 30 Days" at bounding box center [52, 133] width 62 height 10
type input "From [DATE] To [DATE]"
click at [59, 136] on input "Reference / PO" at bounding box center [132, 134] width 228 height 13
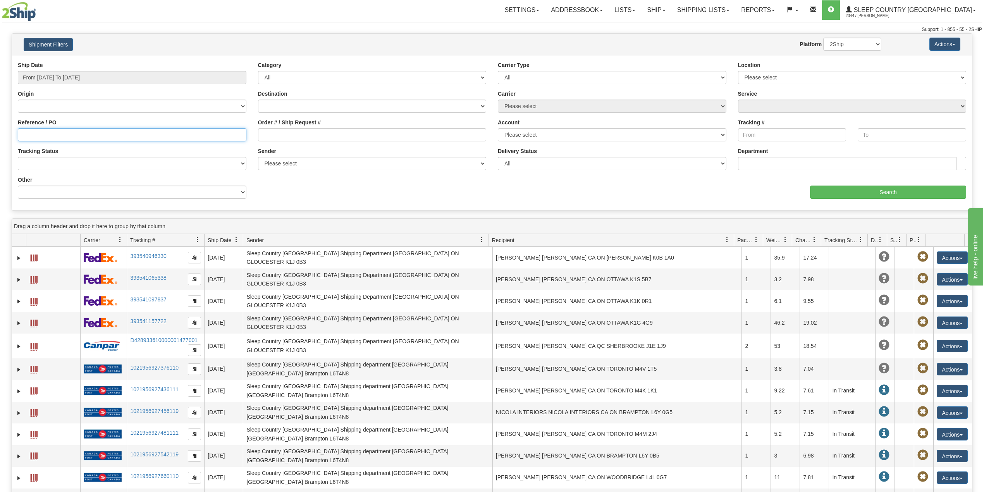
paste input "9000I112047"
type input "9000I112047"
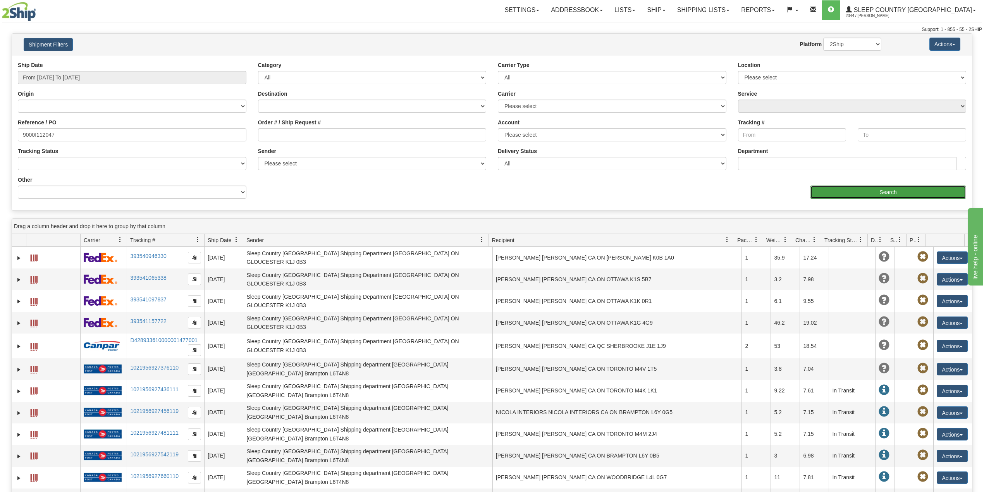
click at [849, 191] on input "Search" at bounding box center [888, 192] width 156 height 13
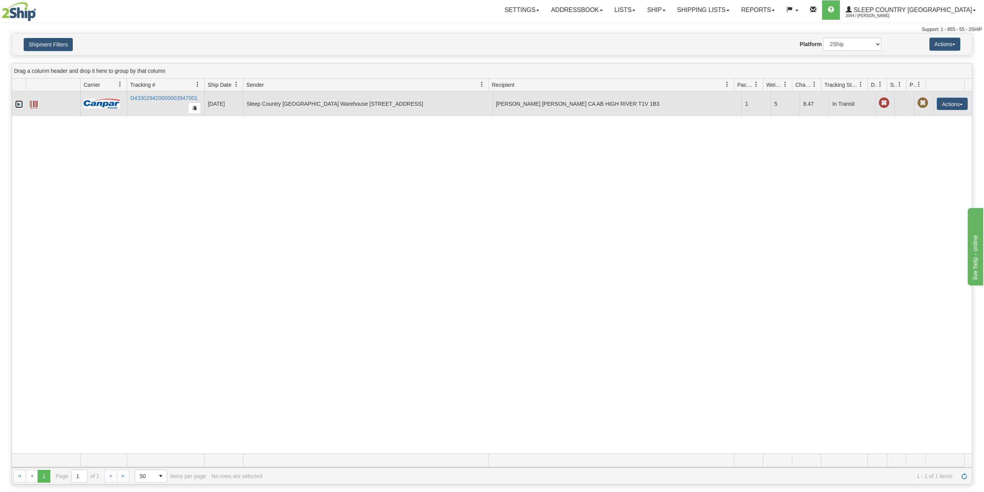
click at [17, 105] on link "Expand" at bounding box center [19, 104] width 8 height 8
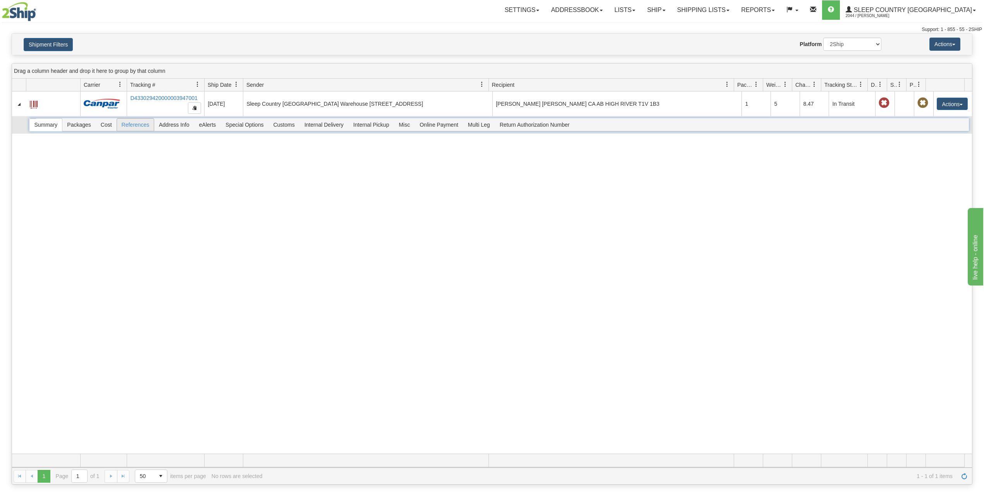
click at [143, 125] on span "References" at bounding box center [135, 125] width 37 height 12
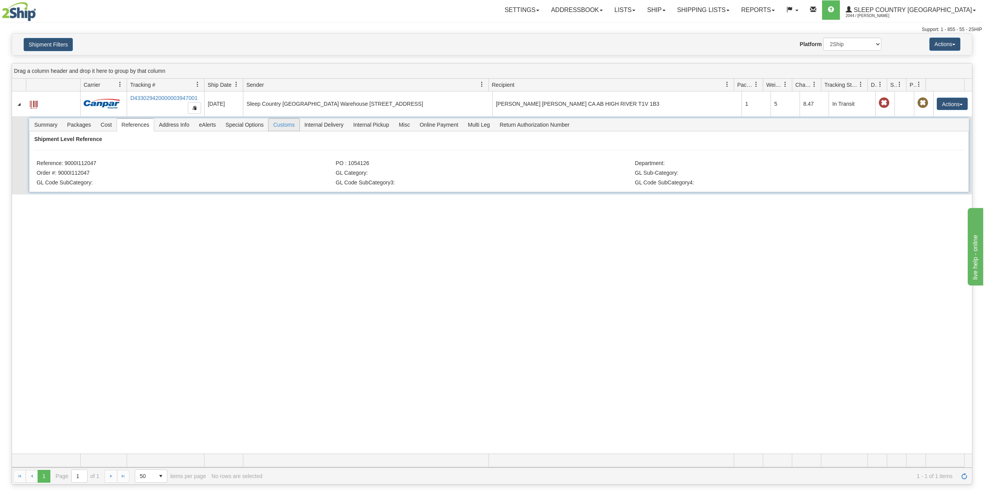
click at [280, 129] on span "Customs" at bounding box center [283, 125] width 31 height 12
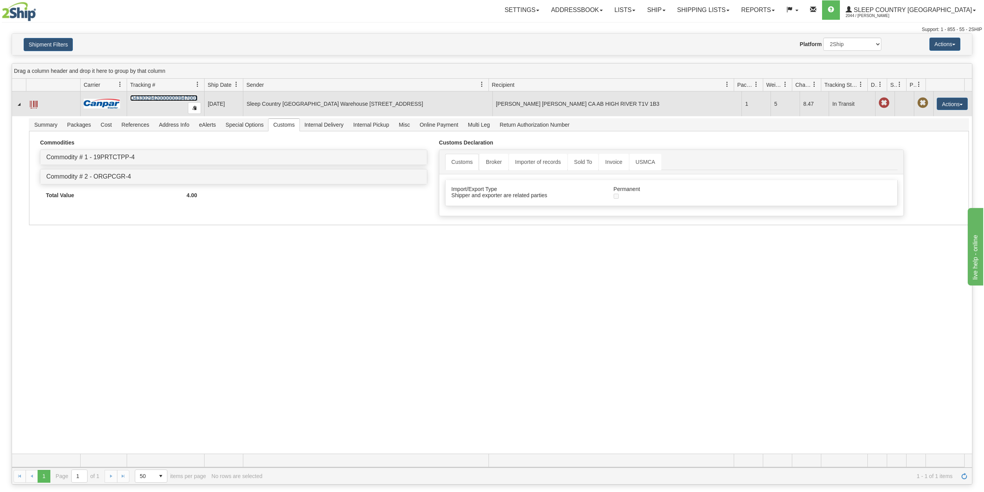
click at [170, 99] on link "D433029420000003947001" at bounding box center [163, 98] width 67 height 6
